Goal: Transaction & Acquisition: Subscribe to service/newsletter

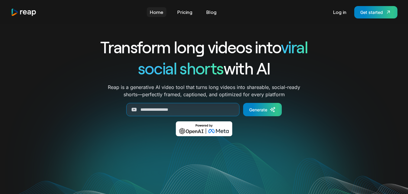
click at [158, 12] on link "Home" at bounding box center [157, 12] width 20 height 10
click at [370, 11] on div "Get started" at bounding box center [372, 12] width 23 height 6
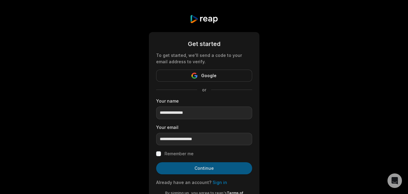
click at [189, 168] on button "Continue" at bounding box center [204, 168] width 96 height 12
